Goal: Information Seeking & Learning: Learn about a topic

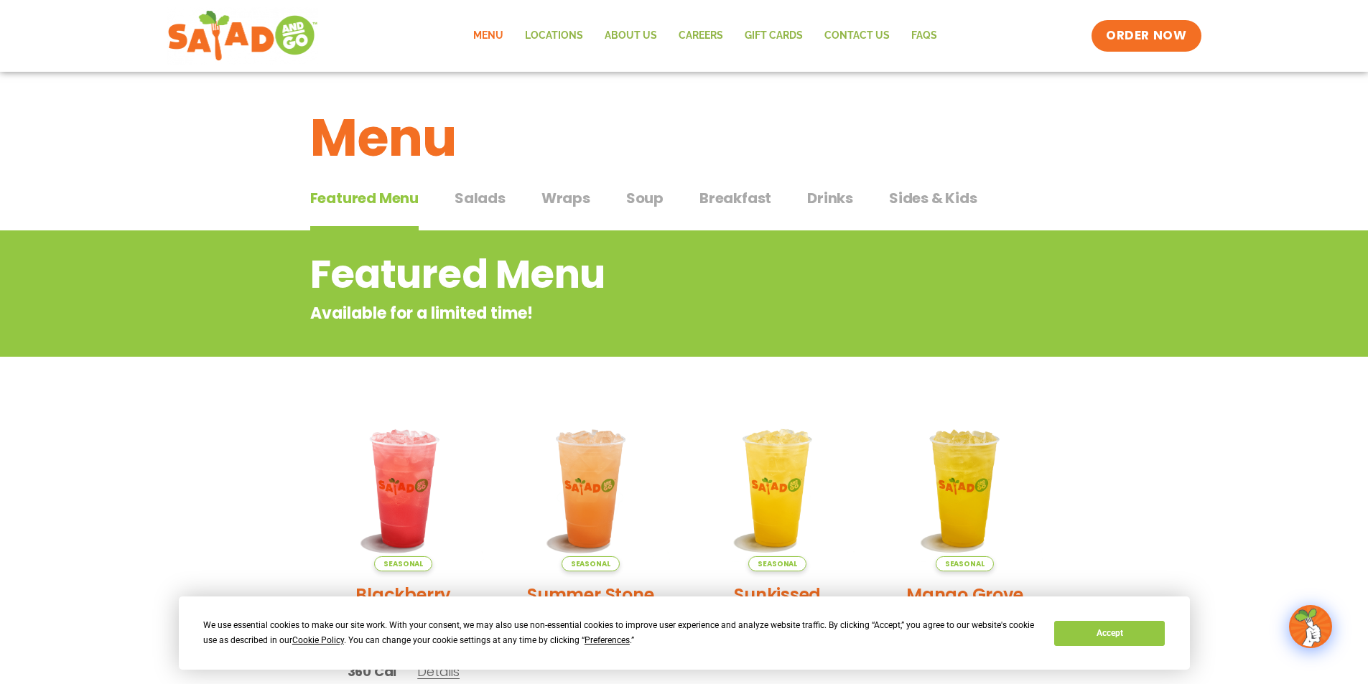
click at [571, 205] on span "Wraps" at bounding box center [565, 198] width 49 height 22
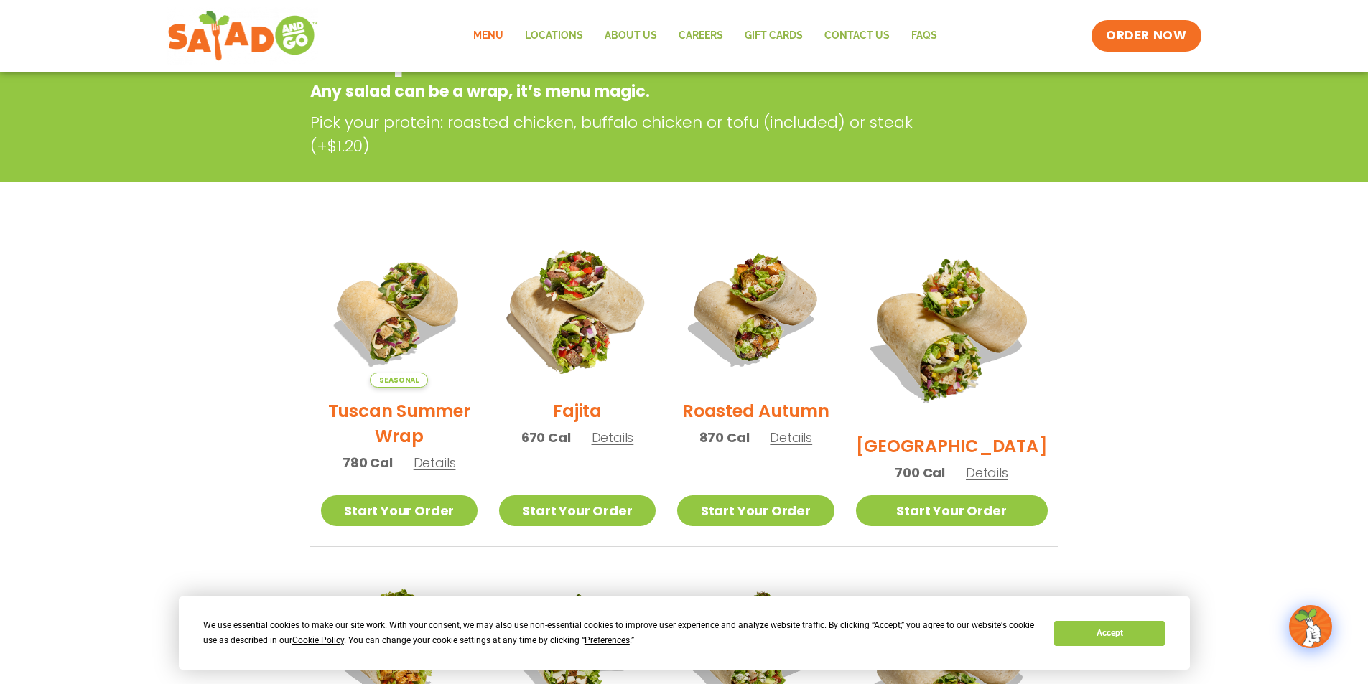
scroll to position [215, 0]
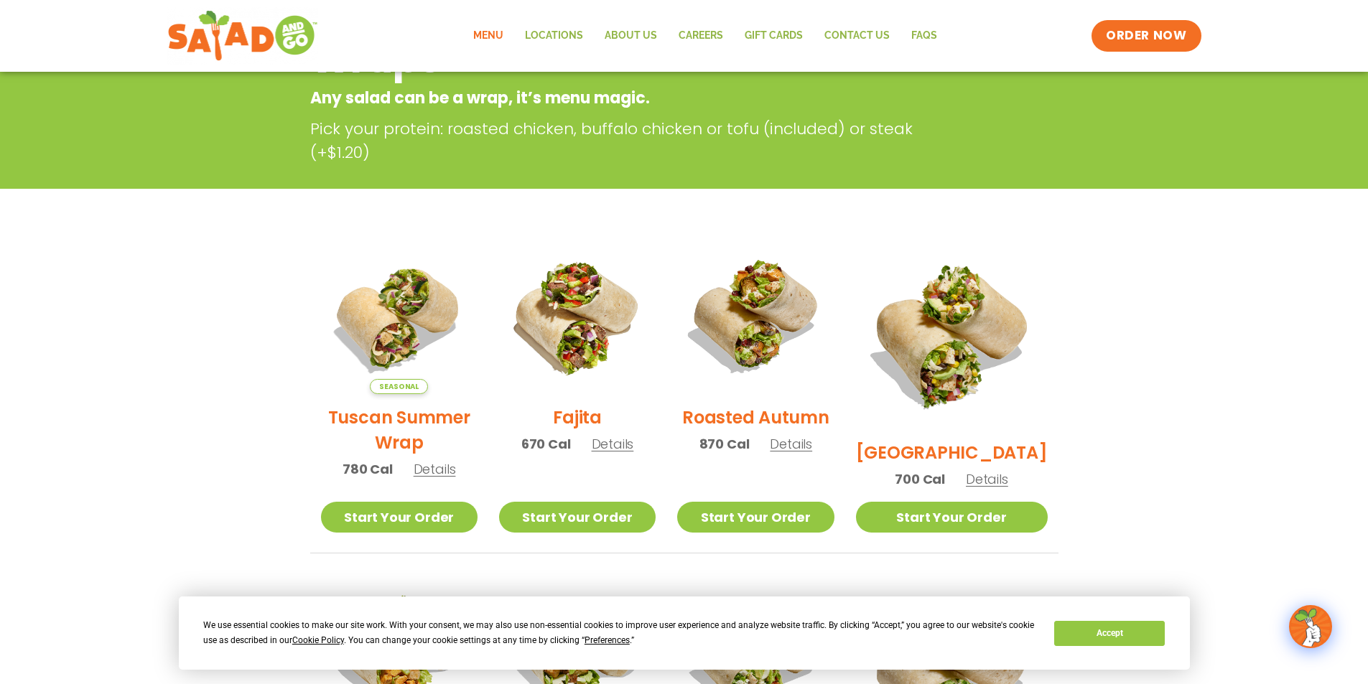
click at [109, 349] on section "Wraps Any salad can be a wrap, it’s menu magic. Pick your protein: roasted chic…" at bounding box center [684, 604] width 1368 height 1178
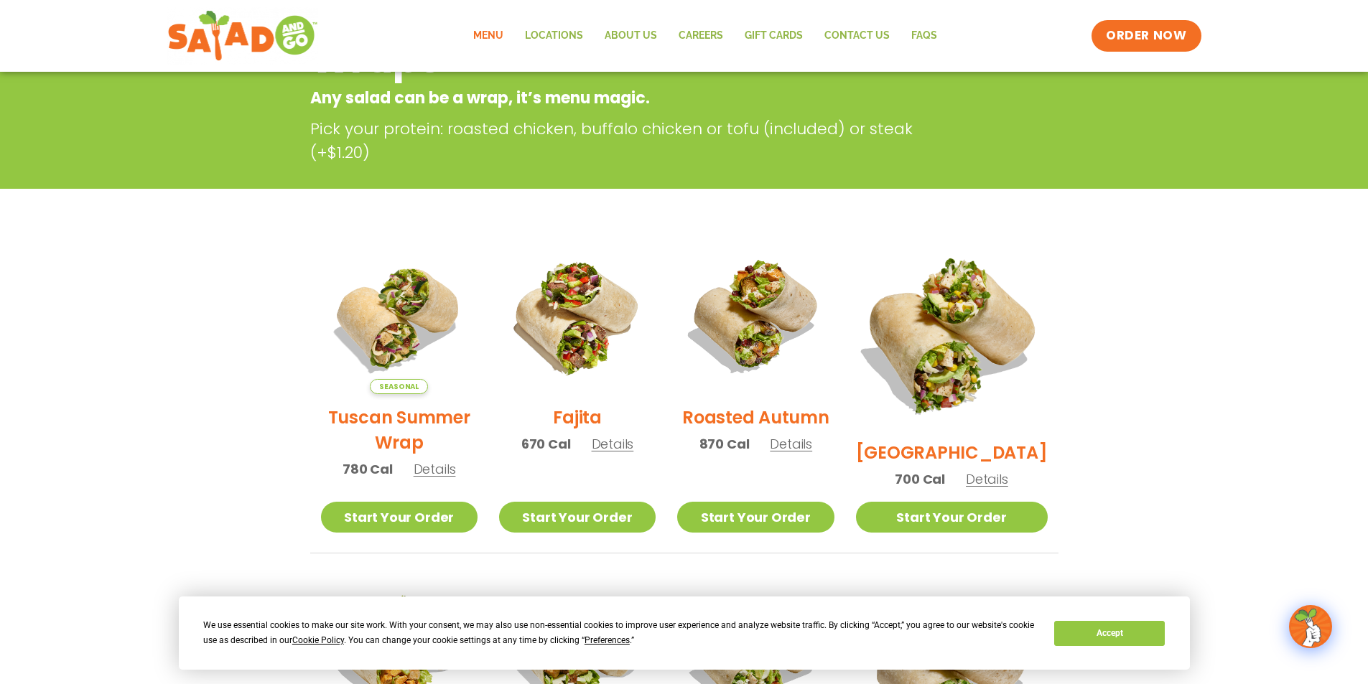
scroll to position [287, 0]
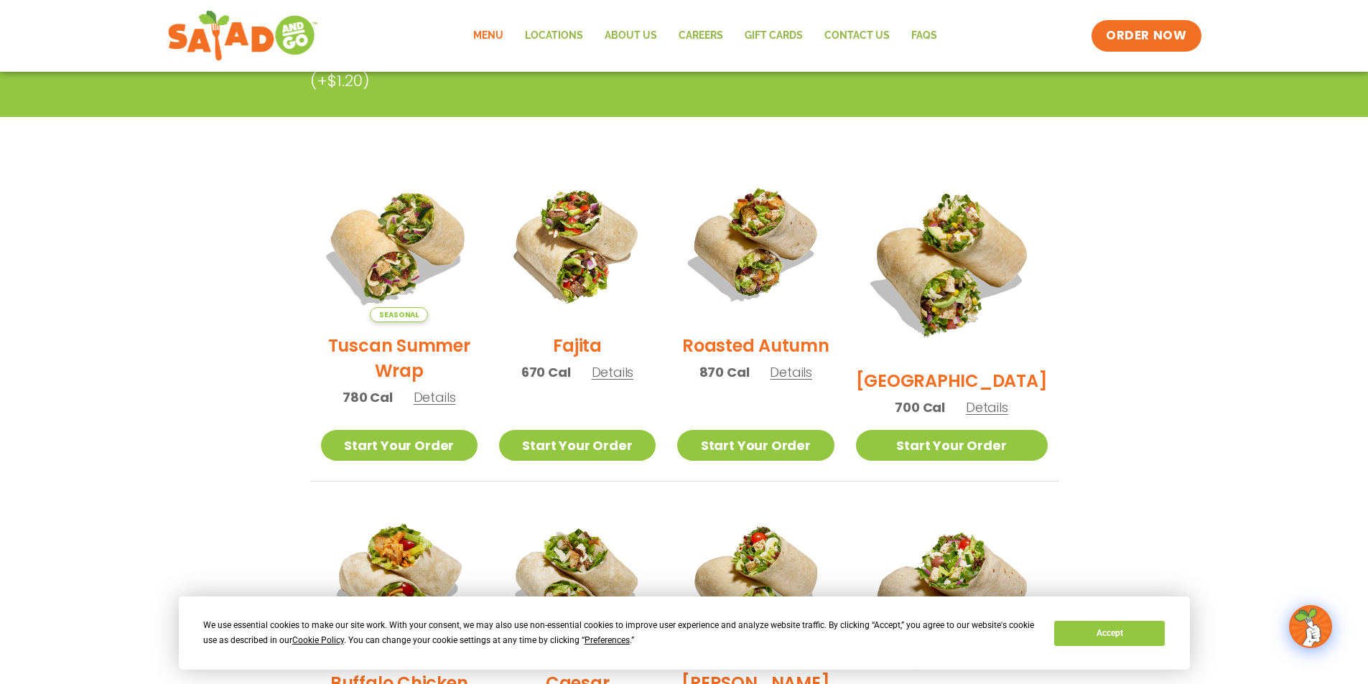
click at [425, 276] on img at bounding box center [399, 244] width 184 height 184
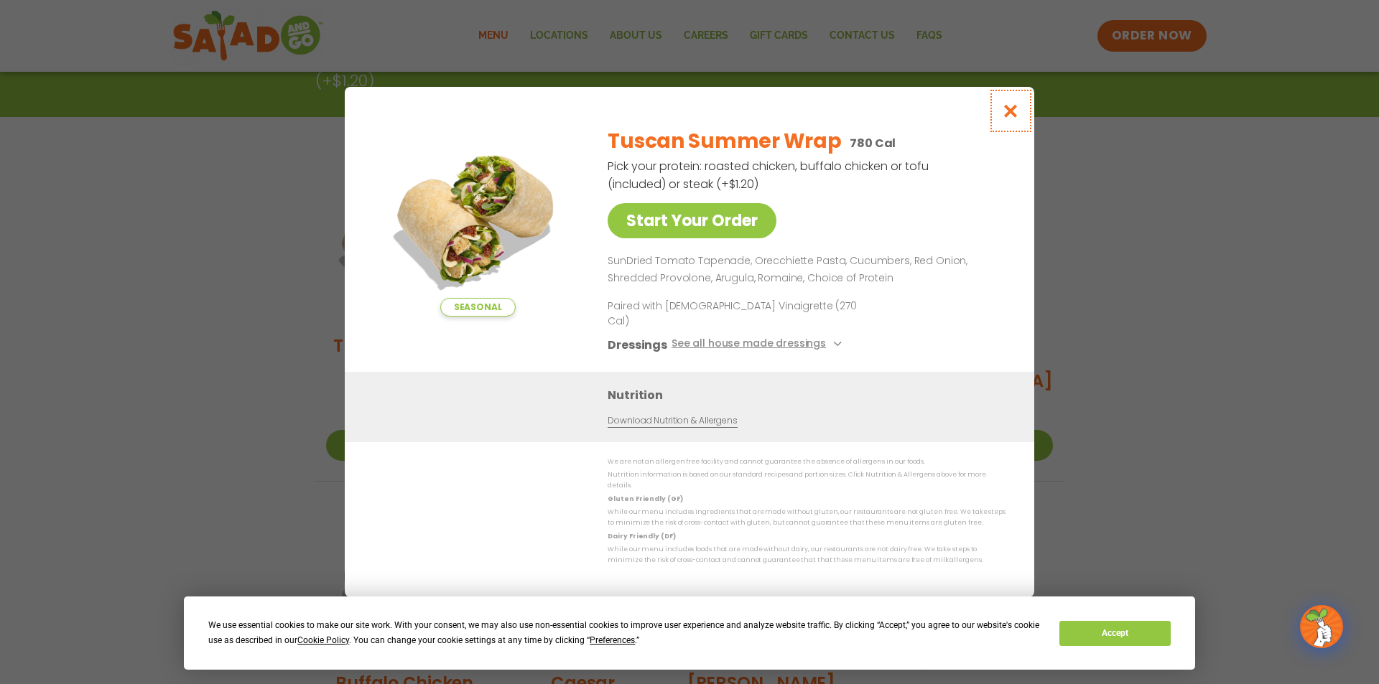
click at [1014, 118] on icon "Close modal" at bounding box center [1011, 110] width 18 height 15
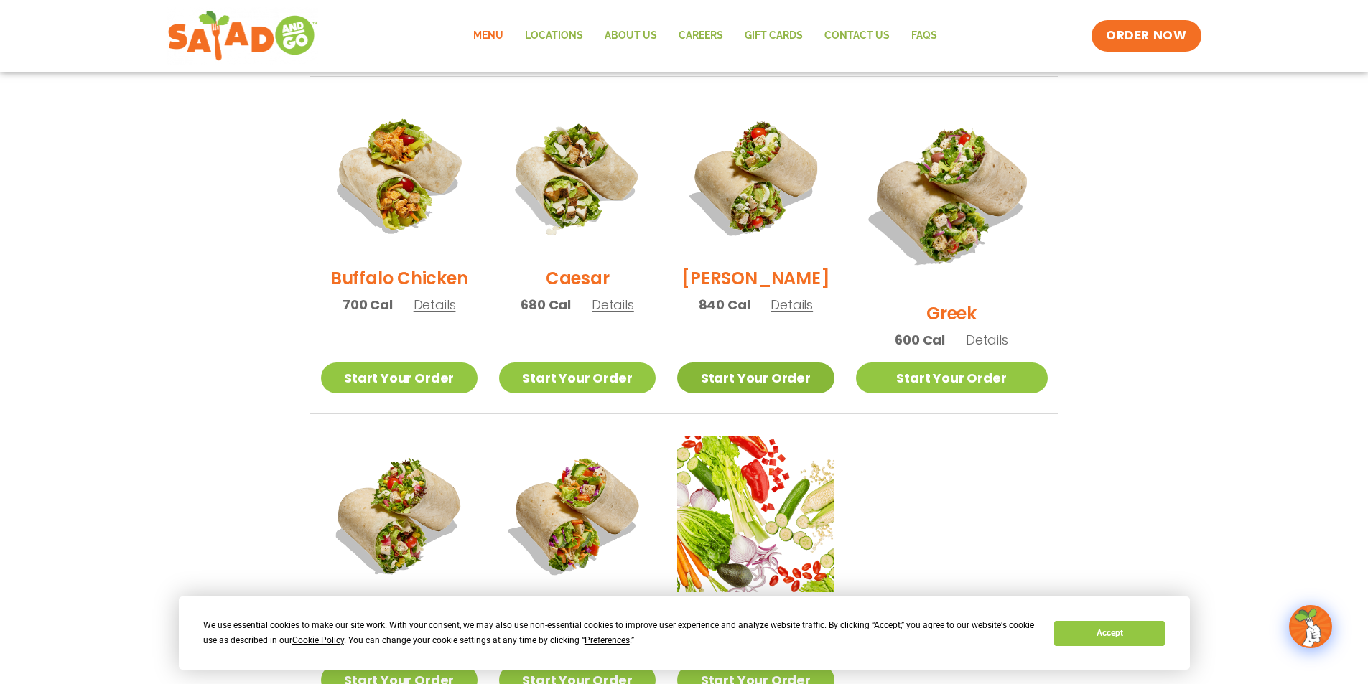
scroll to position [718, 0]
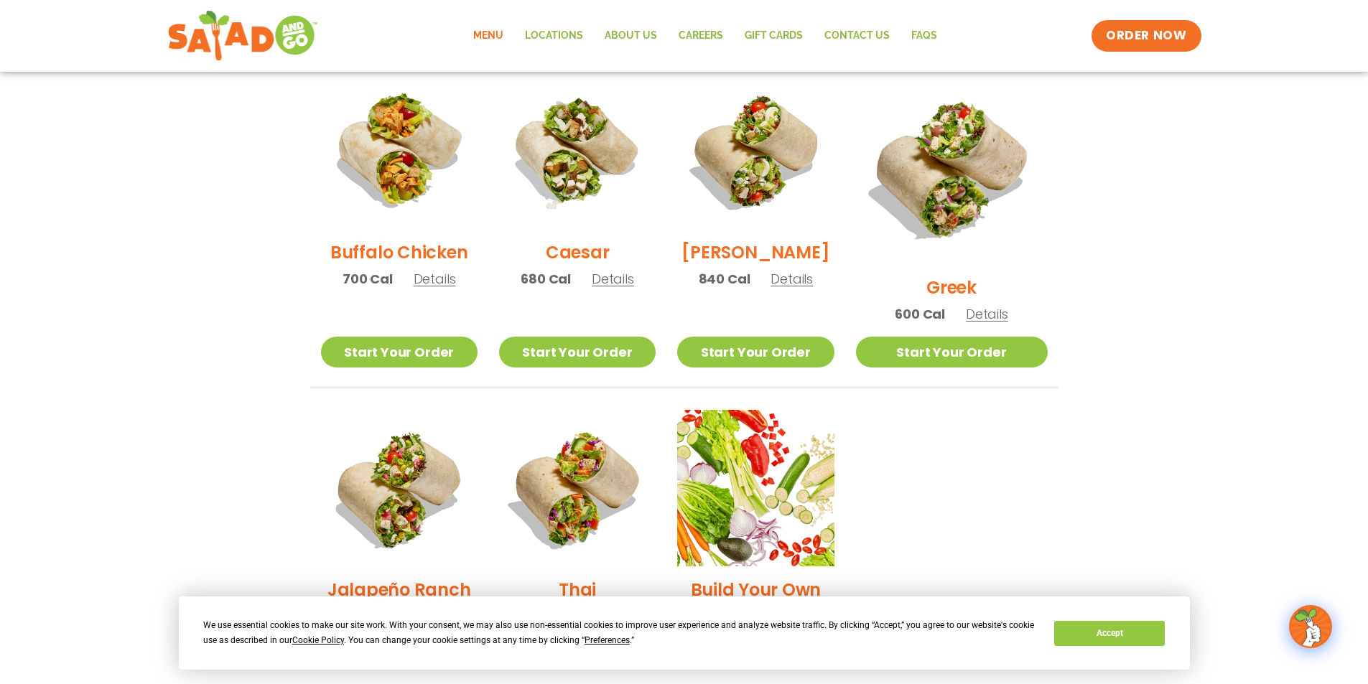
click at [237, 341] on section "Wraps Any salad can be a wrap, it’s menu magic. Pick your protein: roasted chic…" at bounding box center [684, 101] width 1368 height 1178
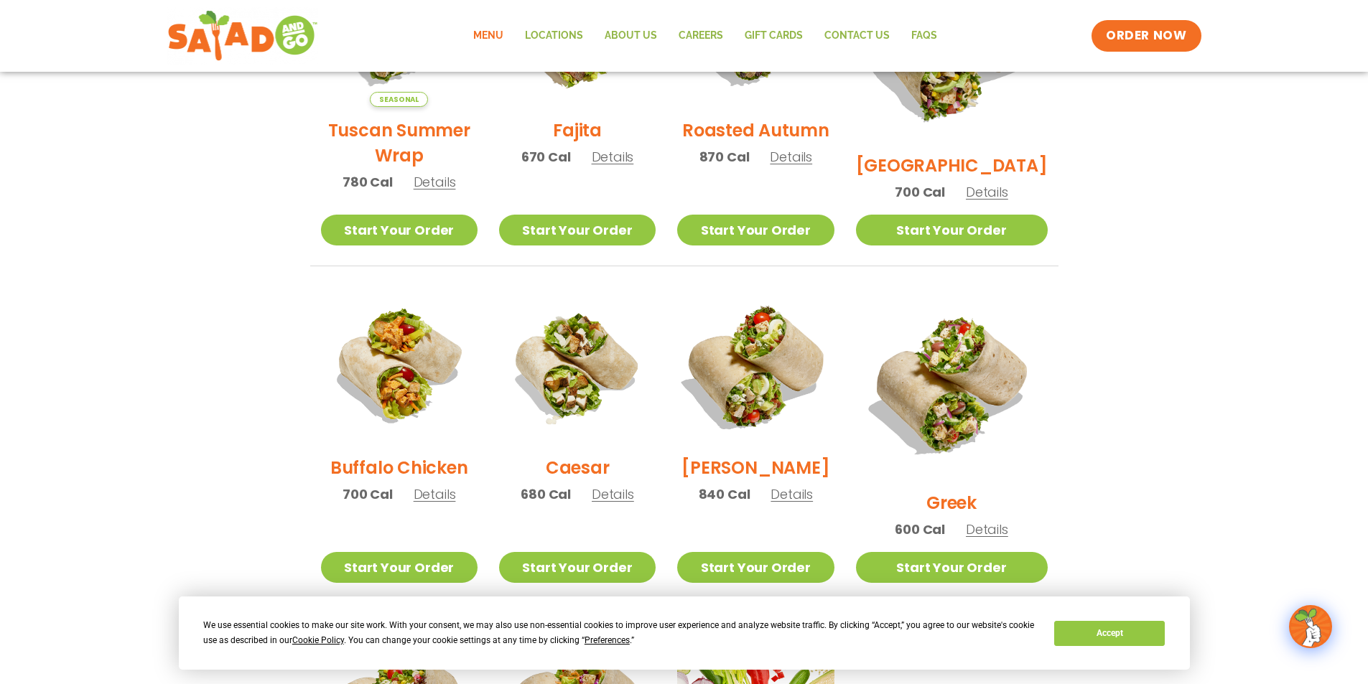
scroll to position [359, 0]
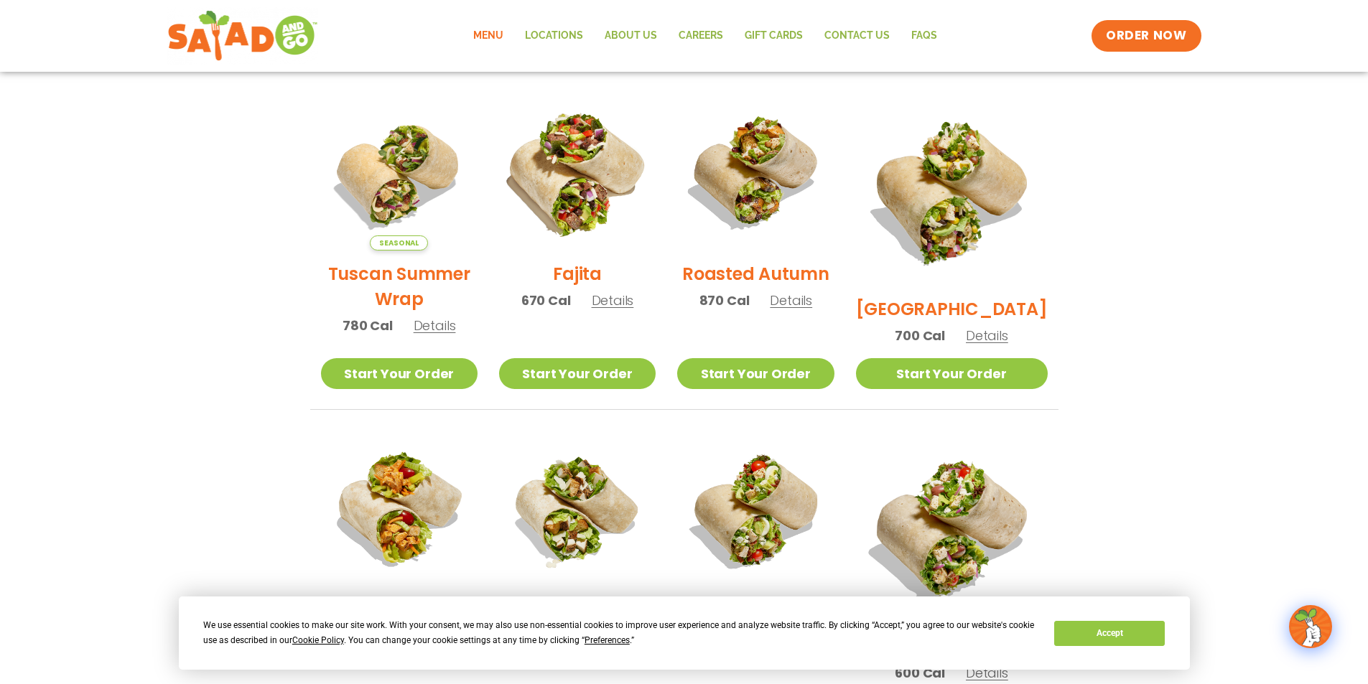
click at [598, 144] on img at bounding box center [577, 172] width 184 height 184
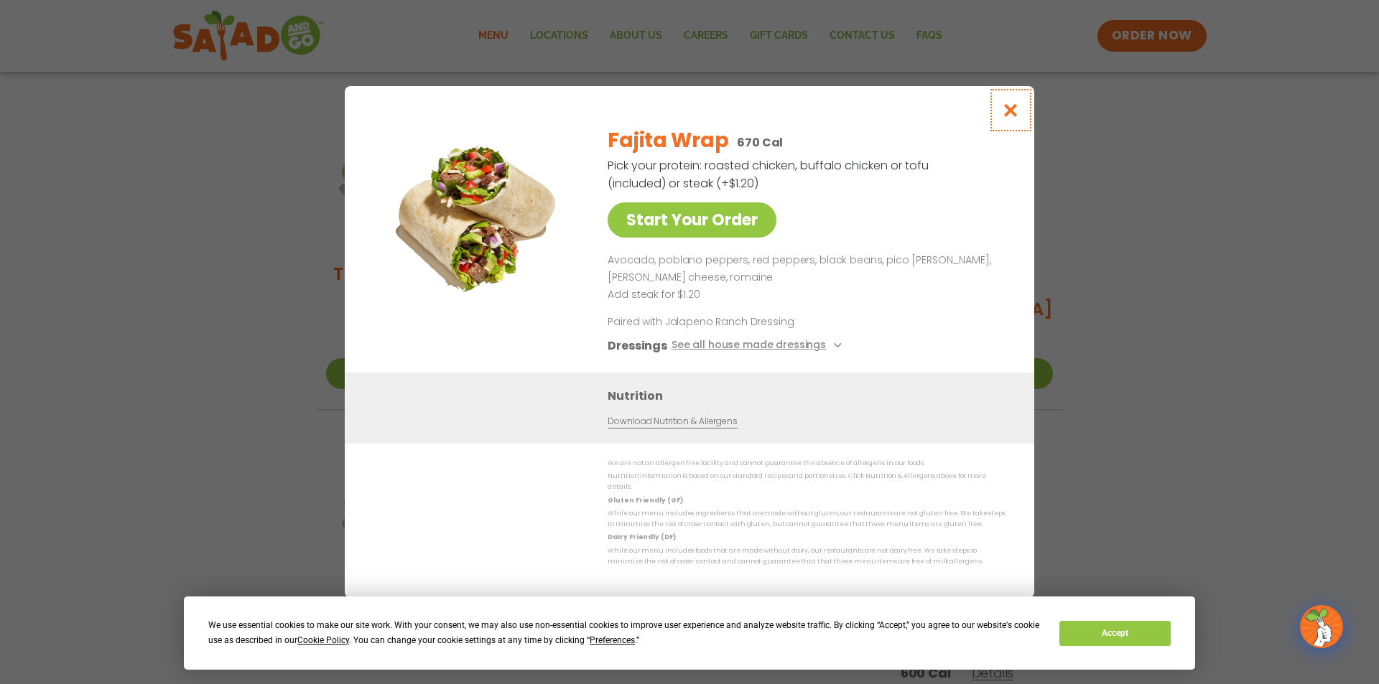
click at [1018, 116] on icon "Close modal" at bounding box center [1011, 110] width 18 height 15
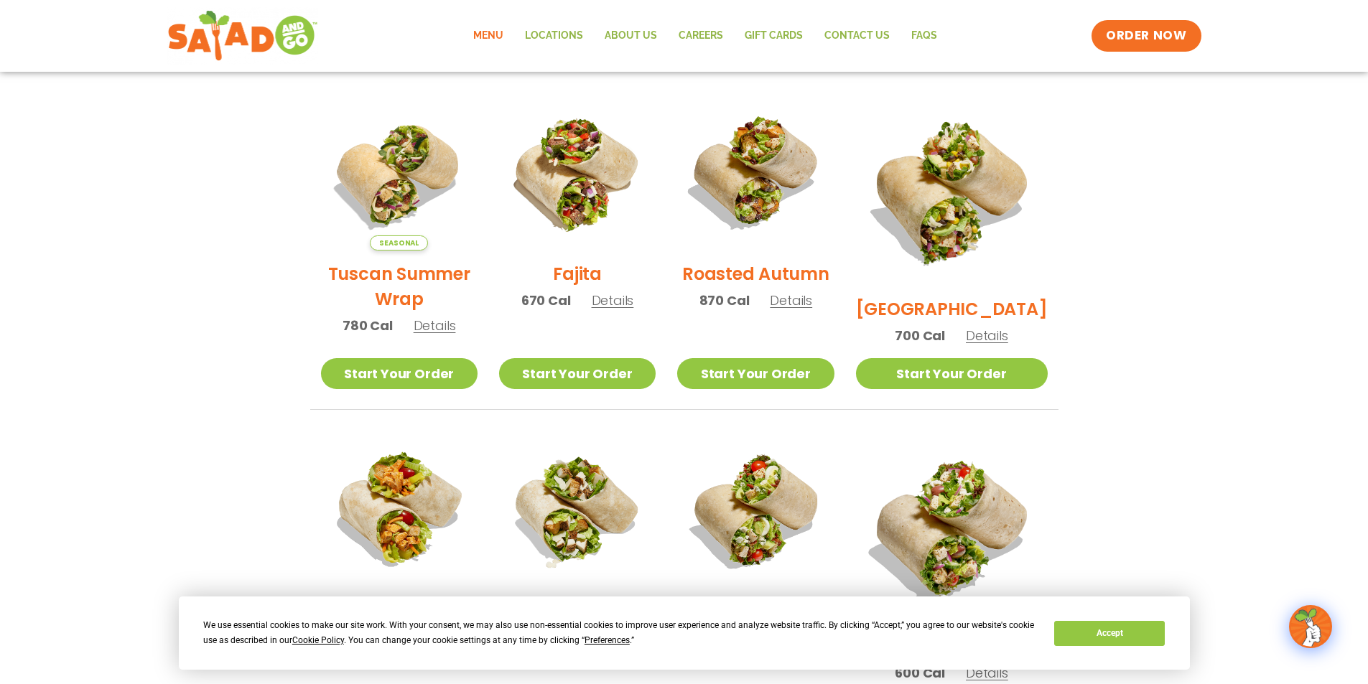
scroll to position [0, 0]
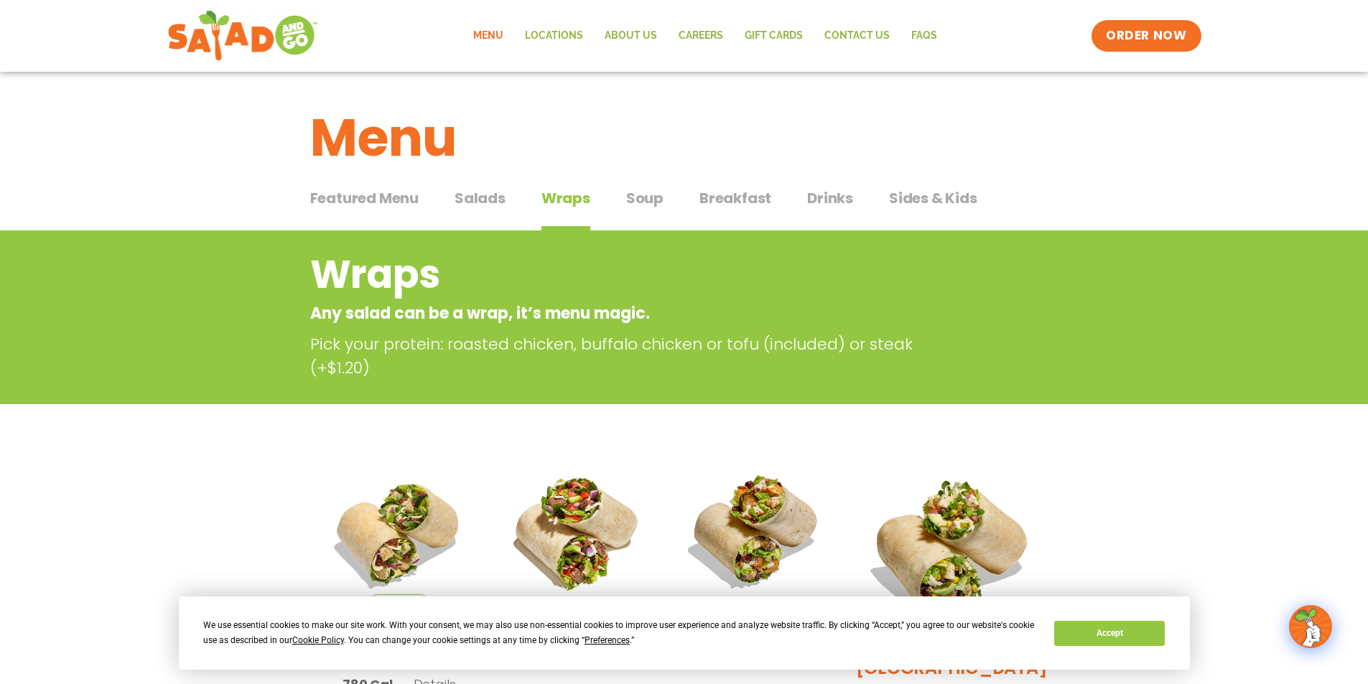
click at [758, 200] on span "Breakfast" at bounding box center [735, 198] width 72 height 22
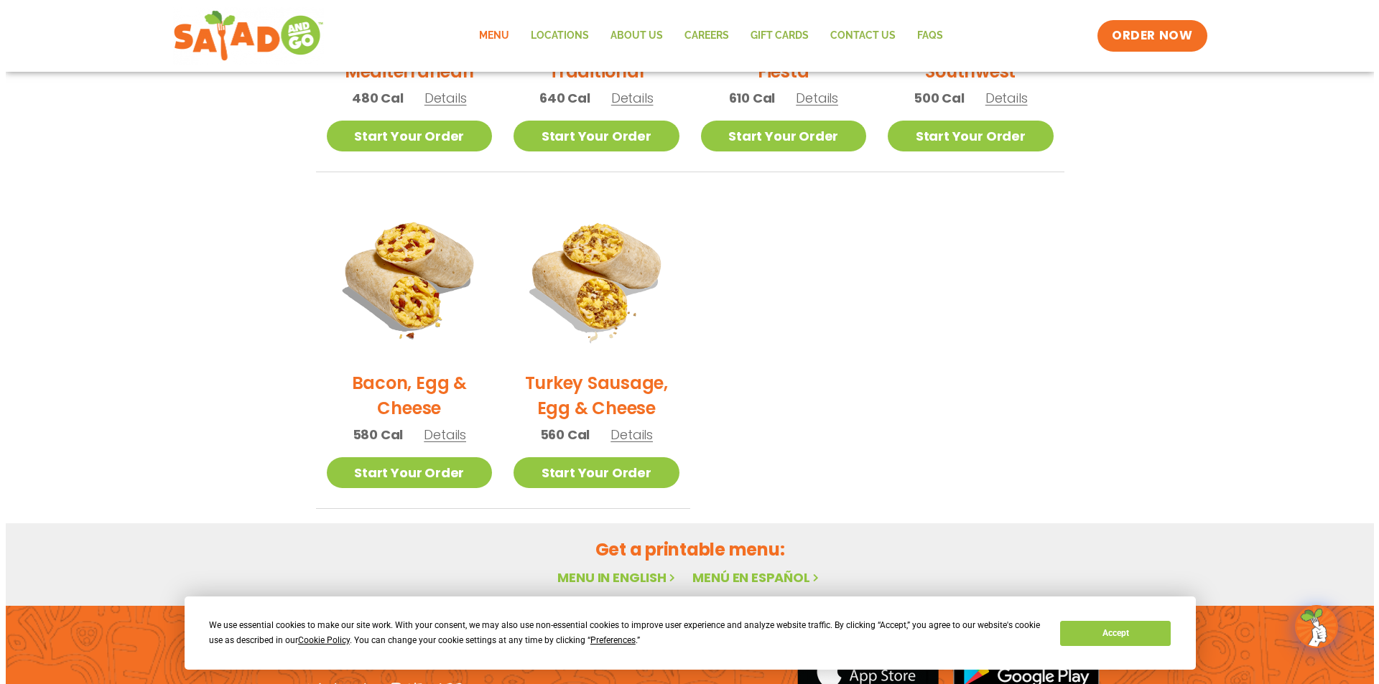
scroll to position [646, 0]
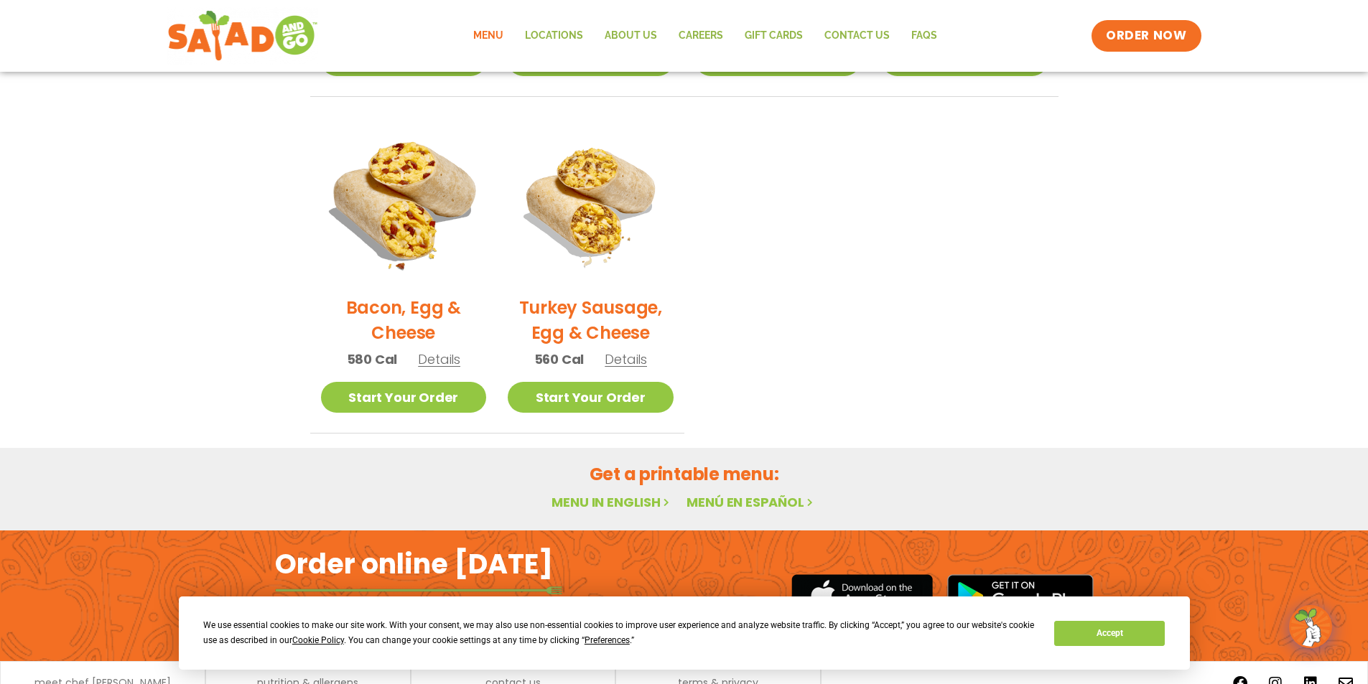
click at [424, 228] on img at bounding box center [403, 201] width 195 height 195
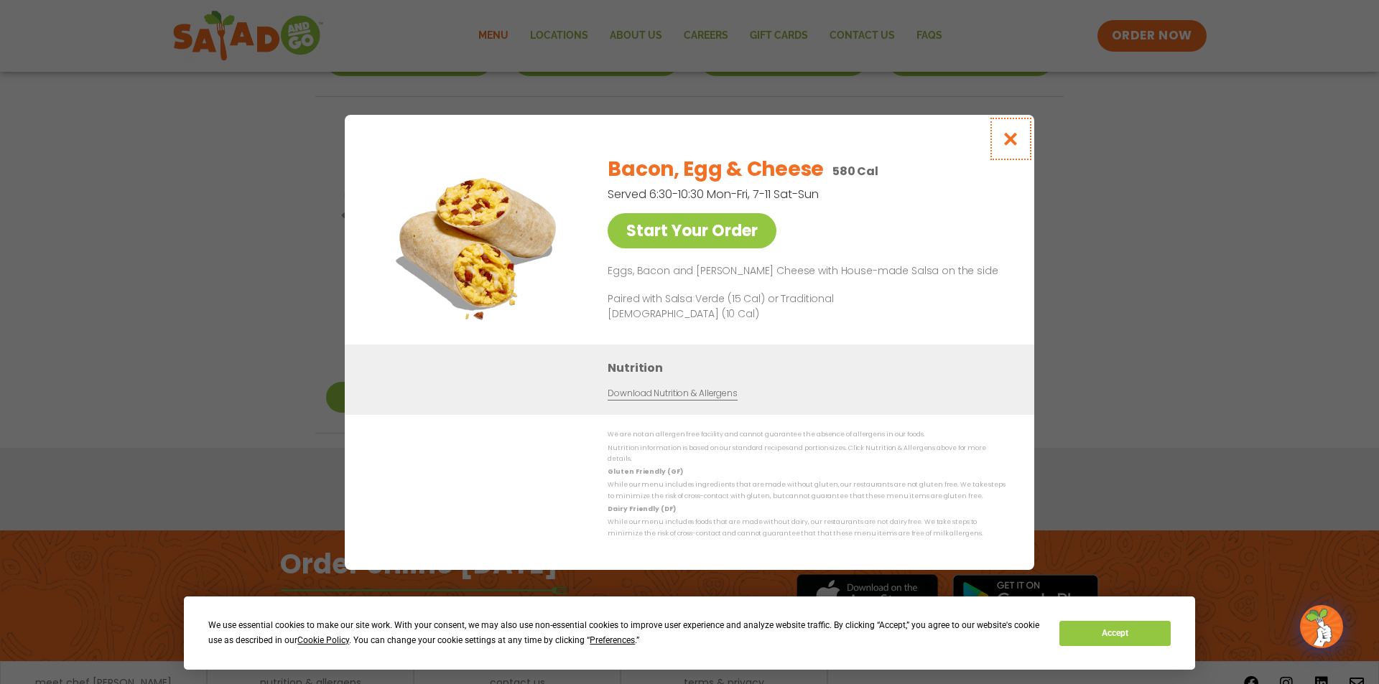
click at [1011, 139] on icon "Close modal" at bounding box center [1011, 138] width 18 height 15
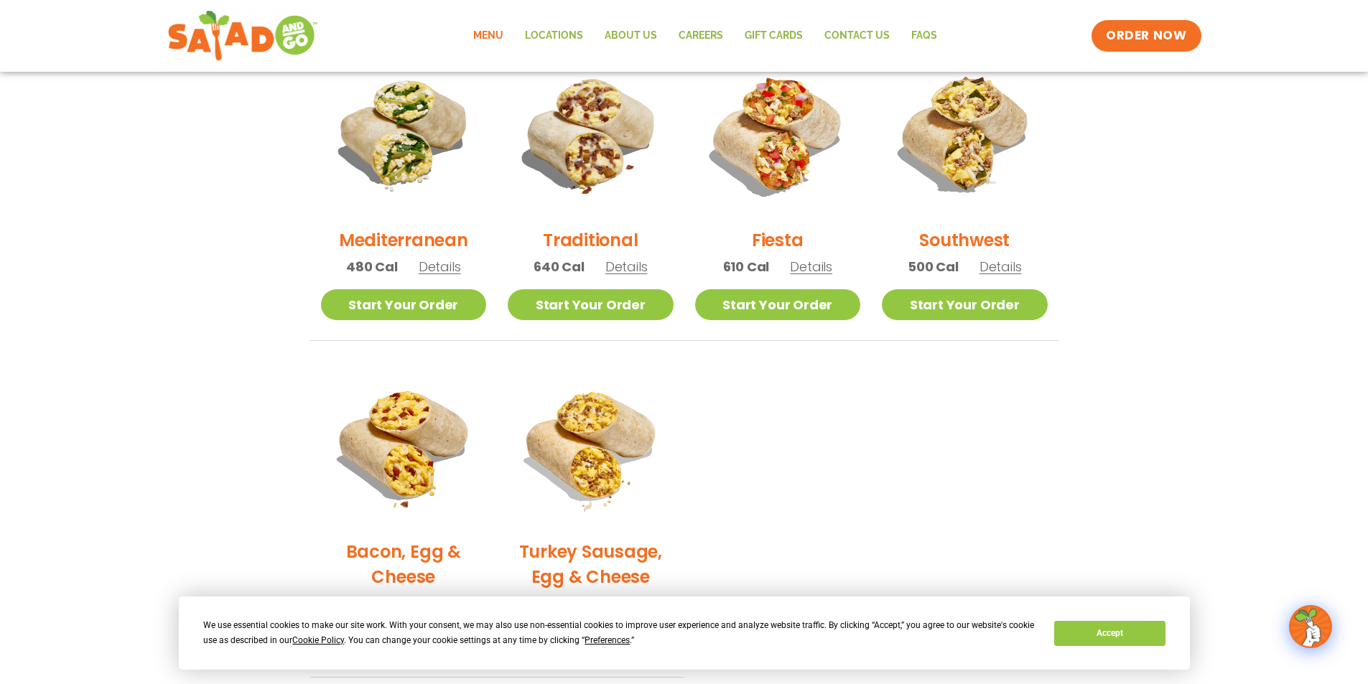
scroll to position [396, 0]
